Goal: Task Accomplishment & Management: Use online tool/utility

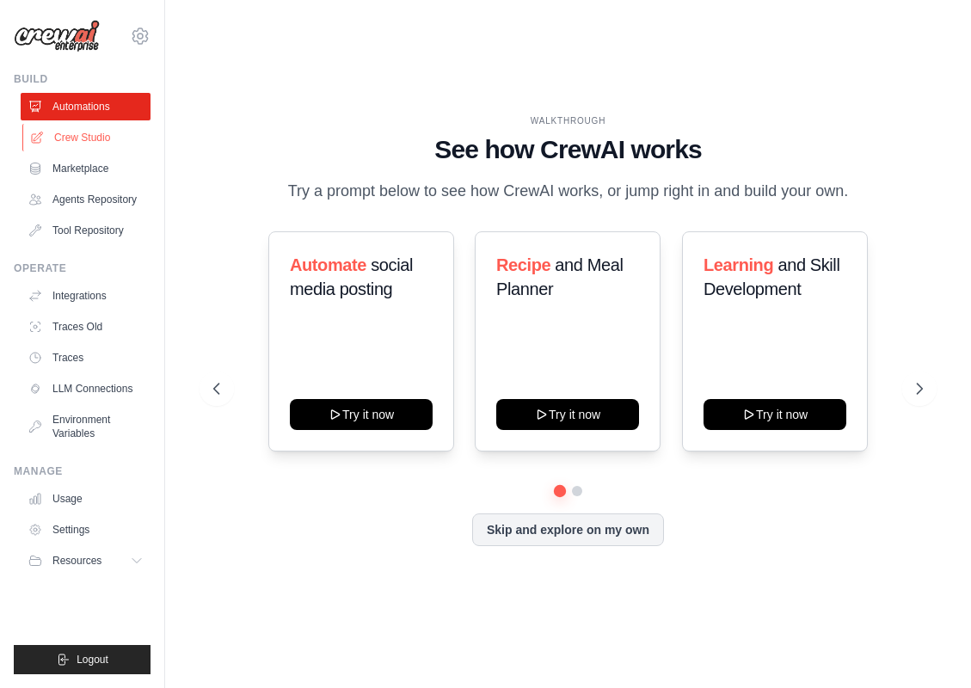
click at [85, 134] on link "Crew Studio" at bounding box center [87, 138] width 130 height 28
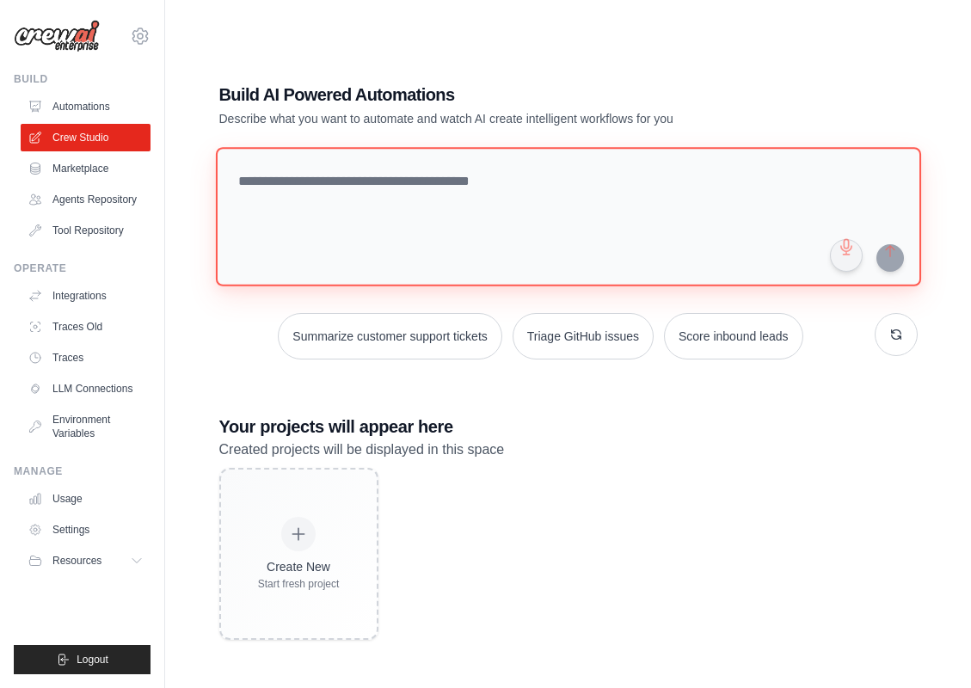
click at [491, 209] on textarea at bounding box center [568, 216] width 706 height 139
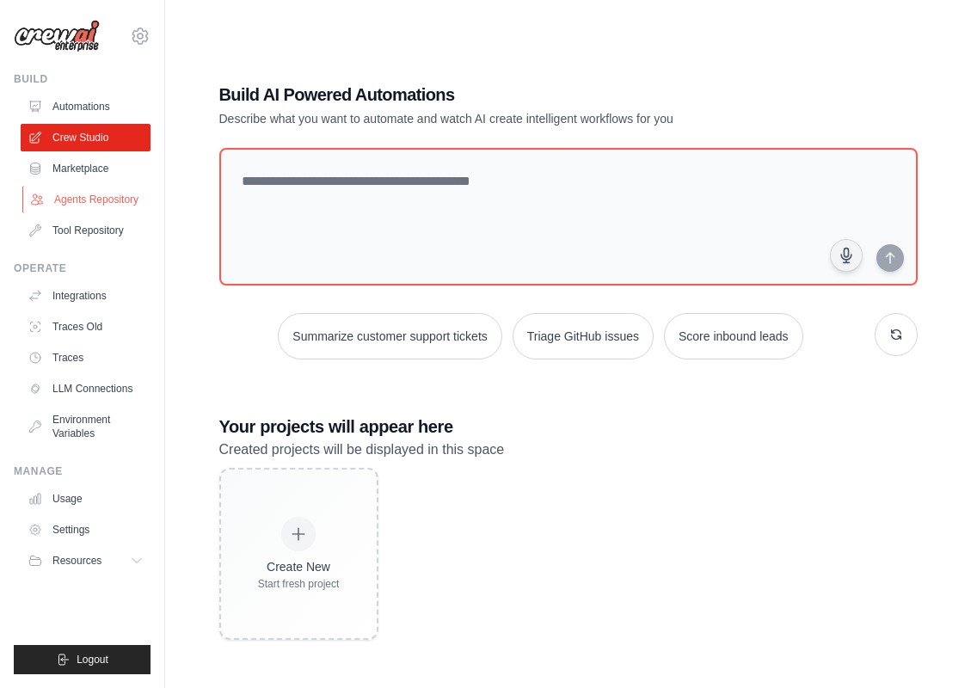
click at [116, 193] on link "Agents Repository" at bounding box center [87, 200] width 130 height 28
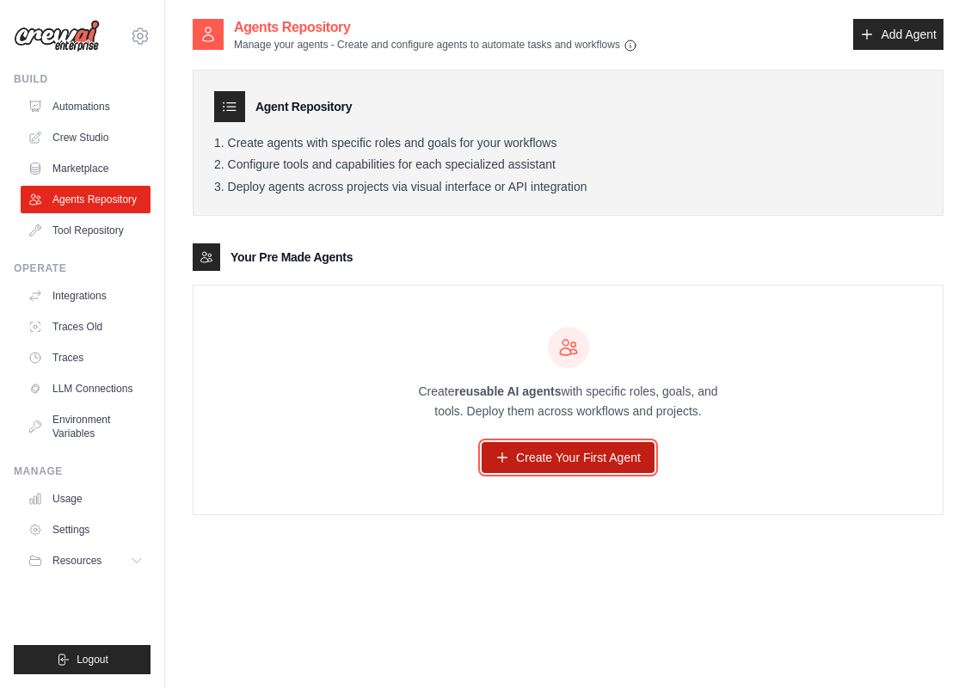
click at [581, 459] on link "Create Your First Agent" at bounding box center [568, 457] width 173 height 31
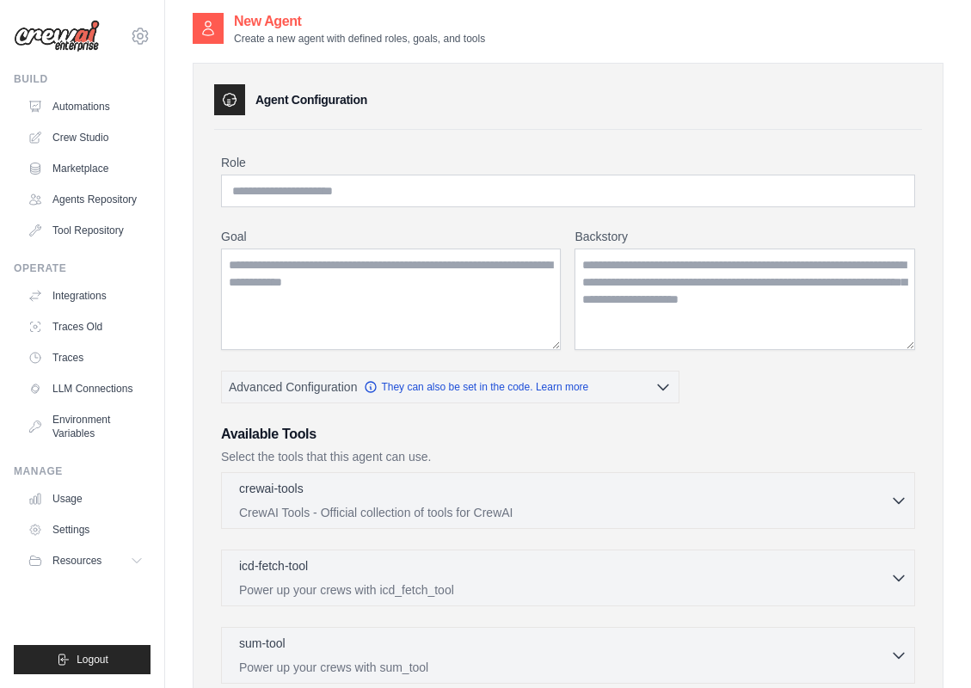
scroll to position [9, 0]
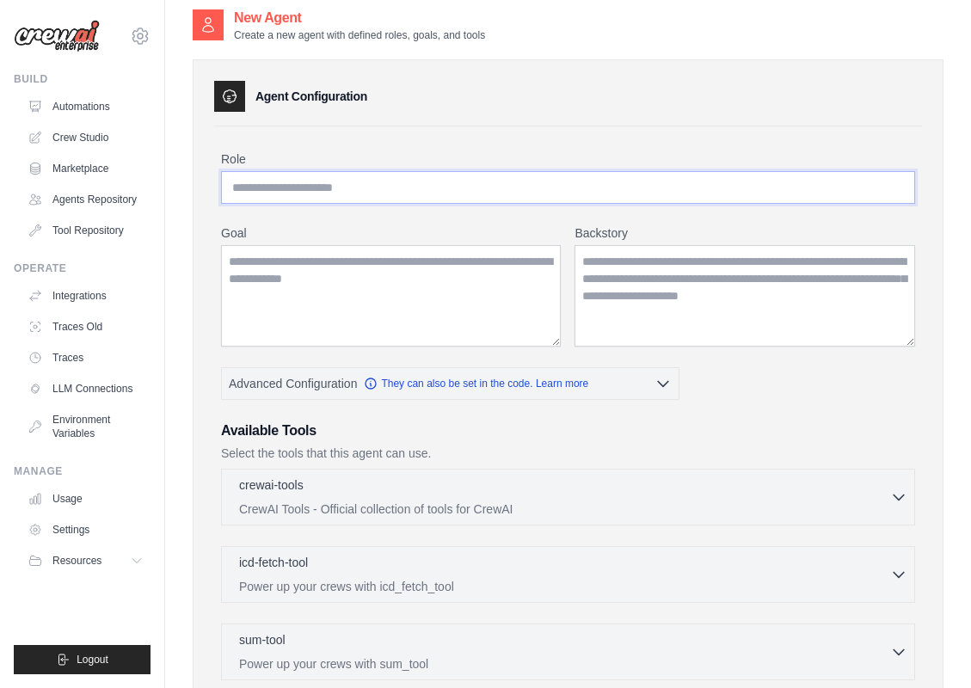
click at [515, 195] on input "Role" at bounding box center [568, 187] width 694 height 33
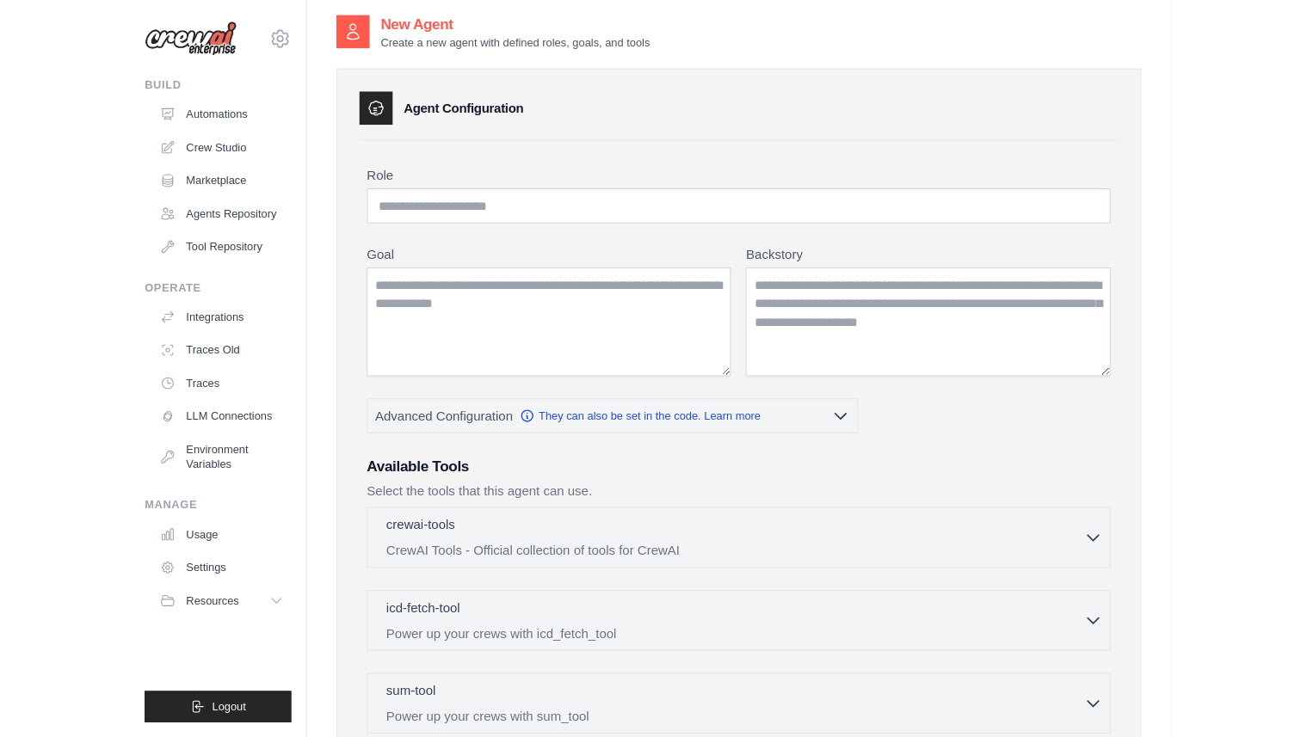
scroll to position [0, 0]
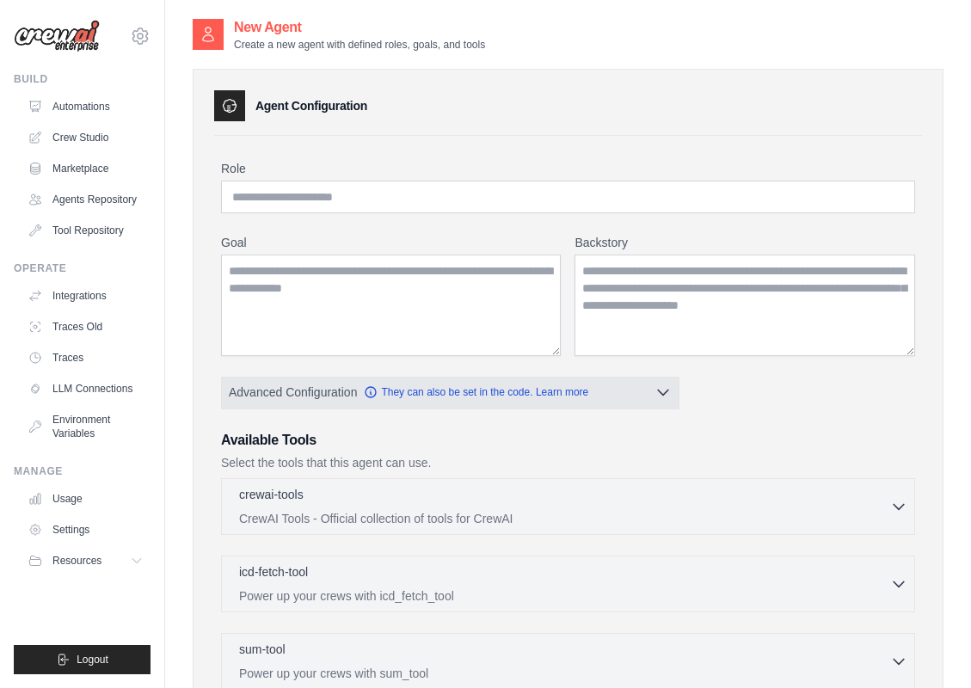
click at [656, 397] on icon "button" at bounding box center [663, 392] width 17 height 17
